Goal: Information Seeking & Learning: Understand process/instructions

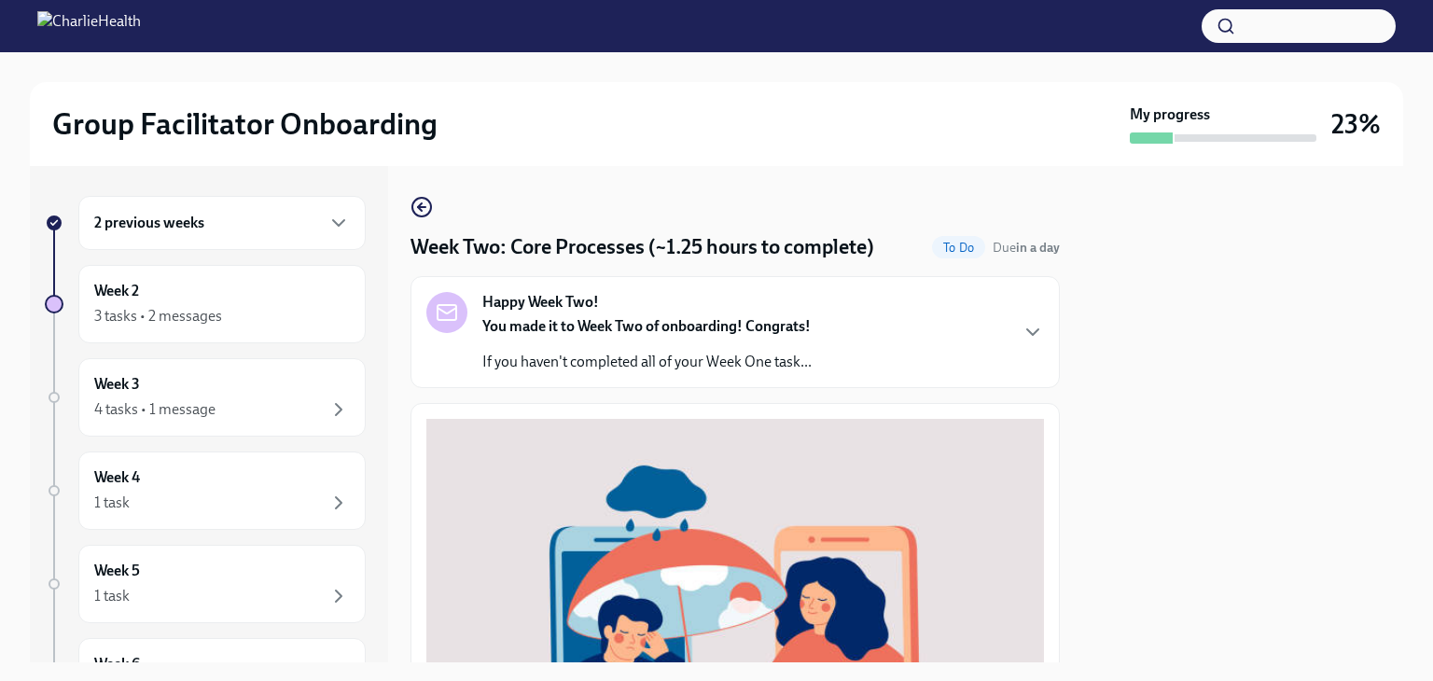
click at [1021, 331] on icon "button" at bounding box center [1032, 332] width 22 height 22
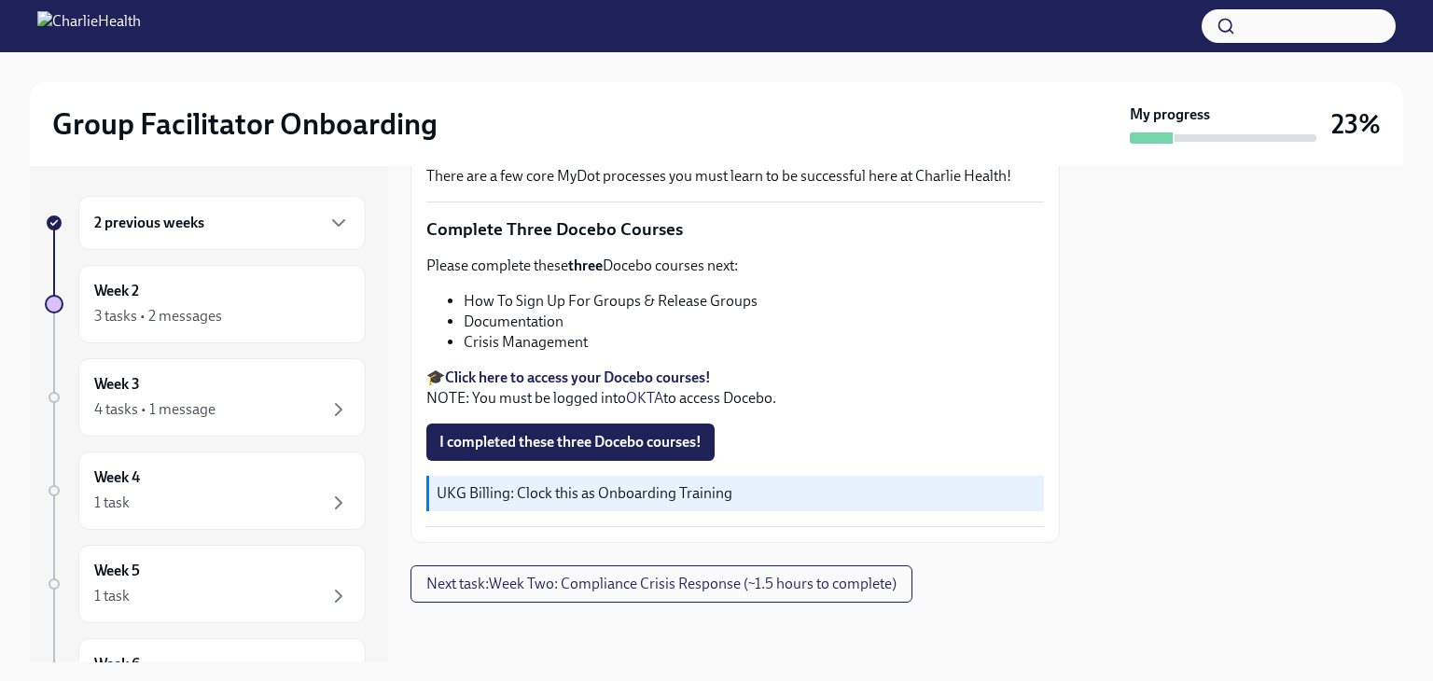
scroll to position [1282, 0]
click at [830, 587] on span "Next task : Week Two: Compliance Crisis Response (~1.5 hours to complete)" at bounding box center [661, 584] width 470 height 19
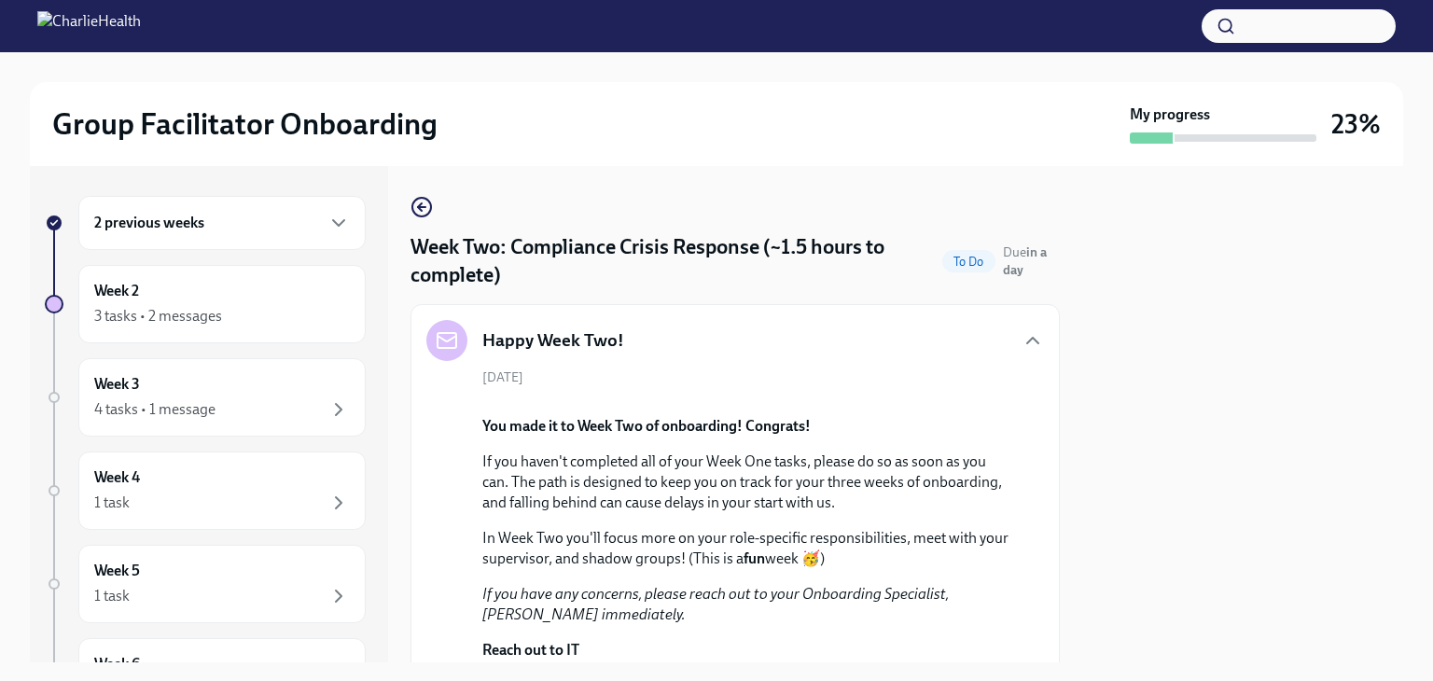
click at [1029, 347] on icon "button" at bounding box center [1032, 340] width 22 height 22
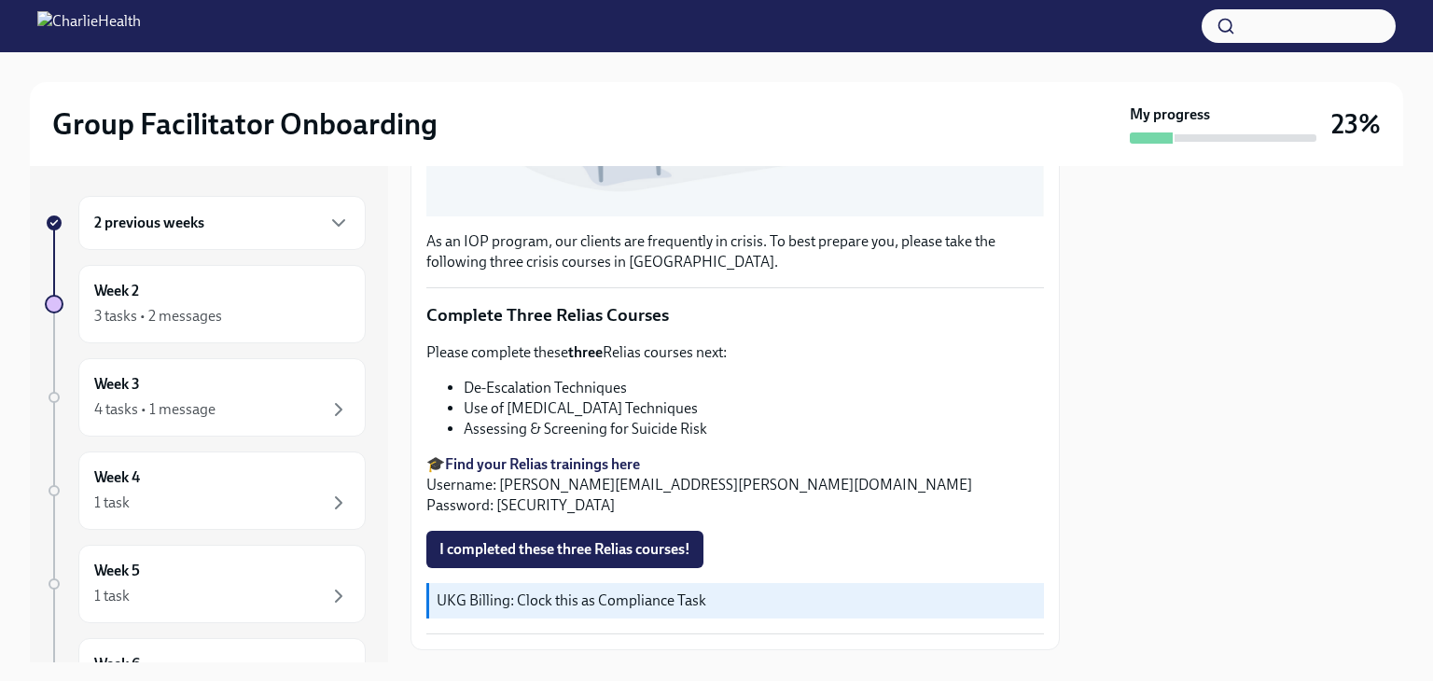
scroll to position [639, 0]
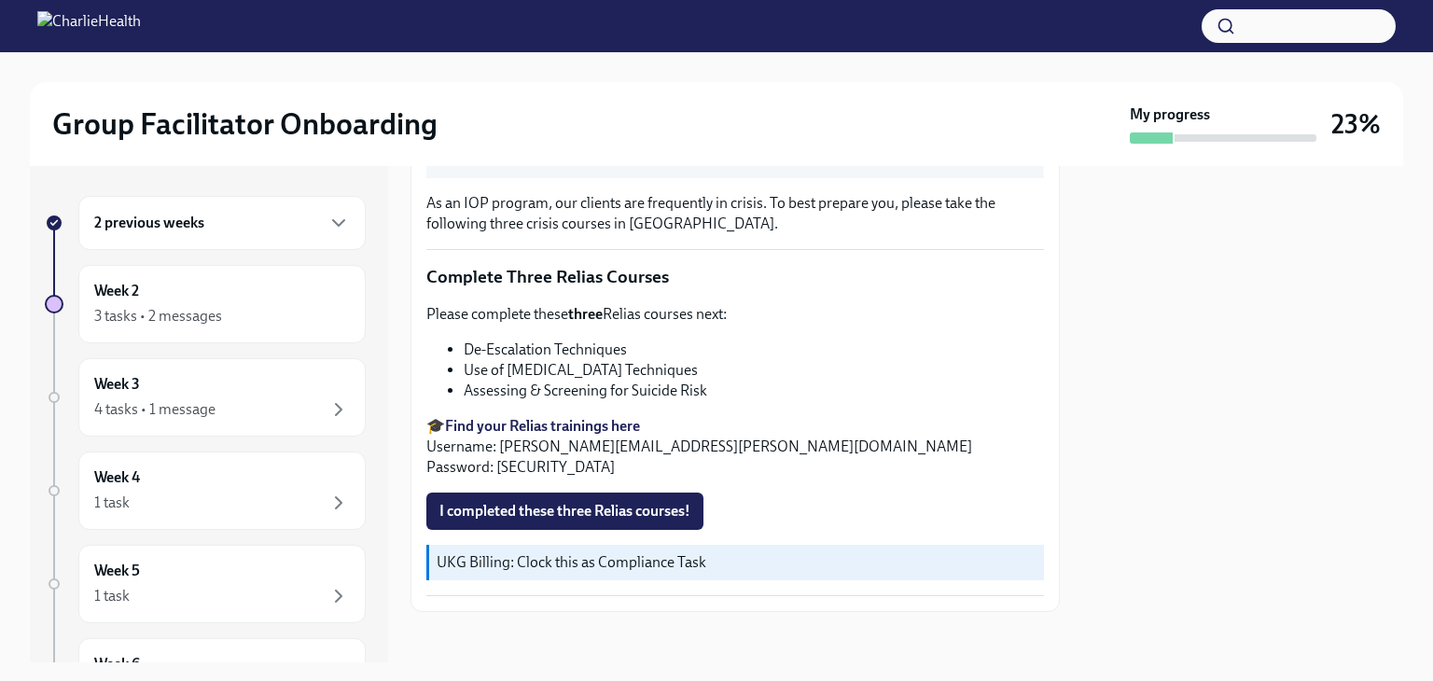
click at [237, 300] on div "Week 2 3 tasks • 2 messages" at bounding box center [222, 304] width 256 height 47
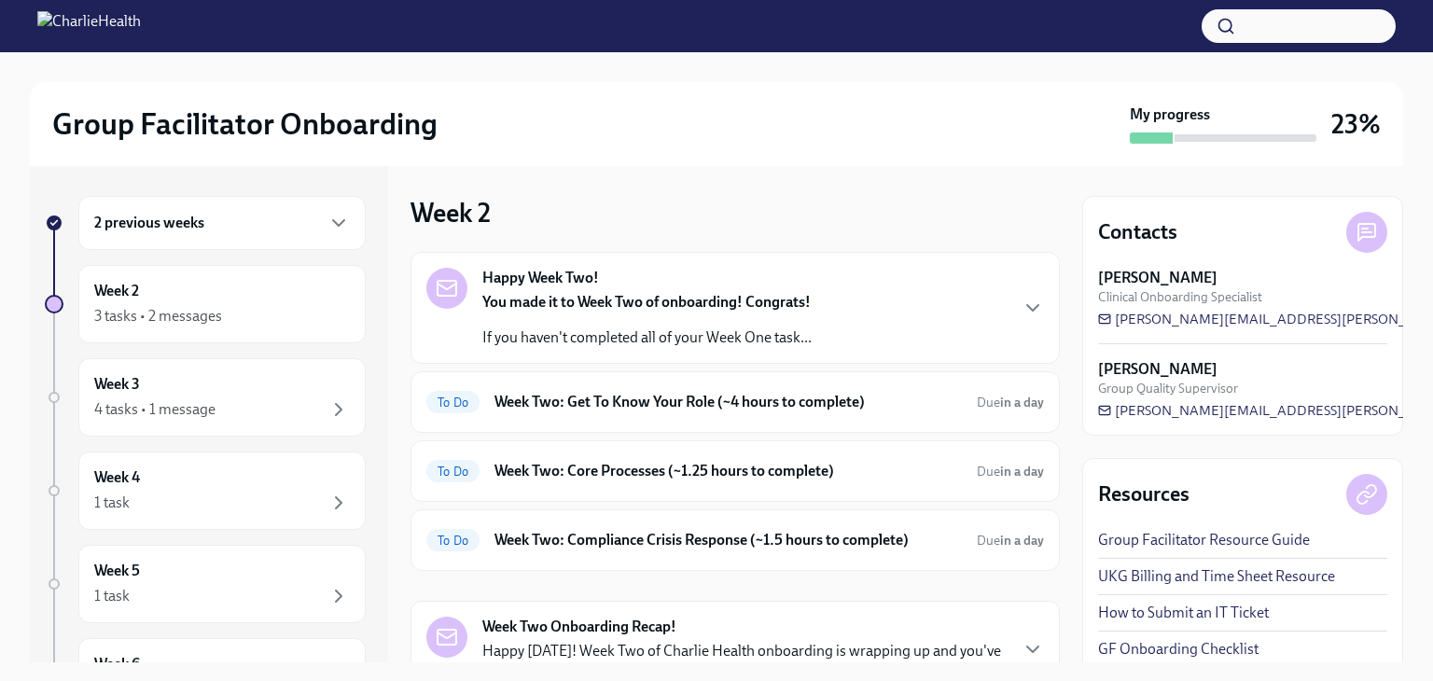
click at [832, 404] on h6 "Week Two: Get To Know Your Role (~4 hours to complete)" at bounding box center [727, 402] width 467 height 21
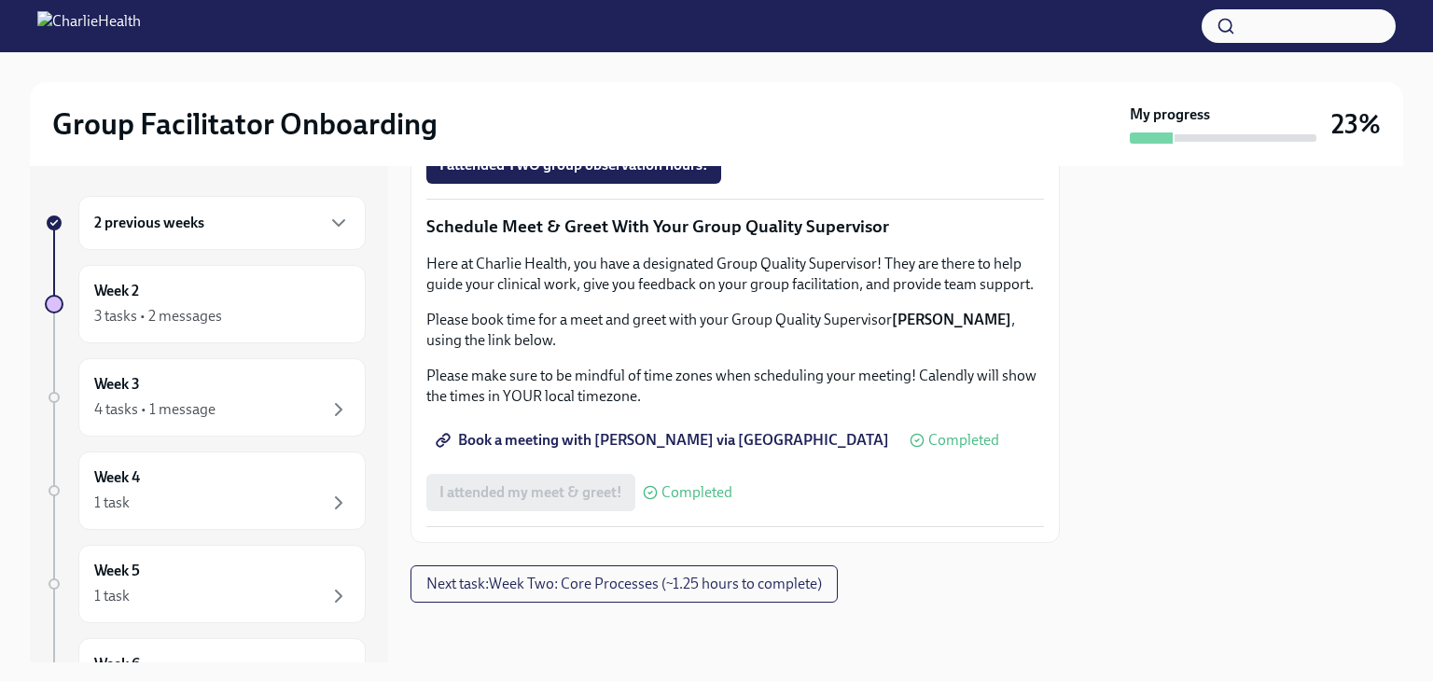
scroll to position [1499, 0]
click at [582, 70] on span "Group Observation Instructions" at bounding box center [551, 60] width 224 height 19
click at [1343, 522] on div at bounding box center [1242, 414] width 321 height 496
